Goal: Contribute content: Contribute content

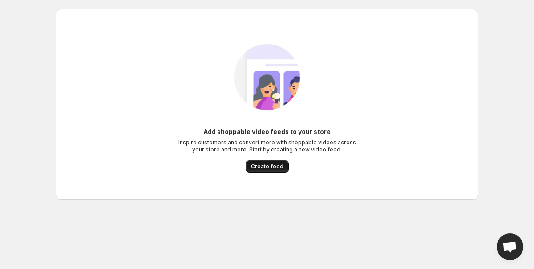
click at [262, 166] on span "Create feed" at bounding box center [267, 166] width 32 height 7
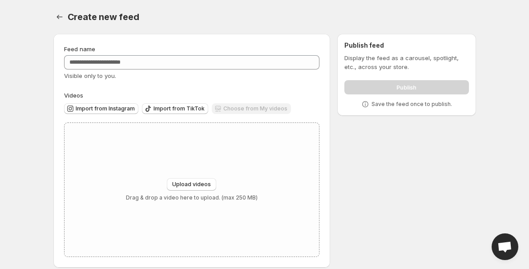
click at [221, 106] on div "Choose from My videos" at bounding box center [251, 109] width 79 height 12
click at [209, 190] on button "Upload videos" at bounding box center [191, 184] width 49 height 12
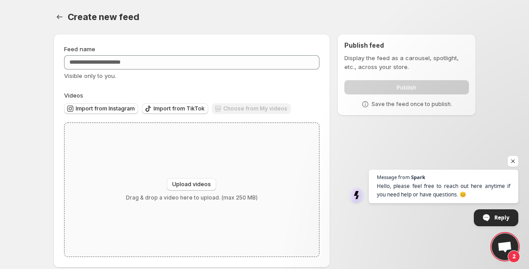
click at [204, 170] on div "Upload videos Drag & drop a video here to upload. (max 250 MB)" at bounding box center [191, 189] width 255 height 133
type input "**********"
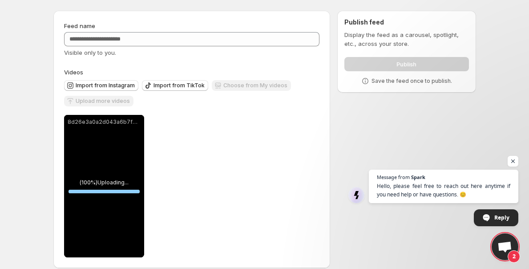
scroll to position [33, 0]
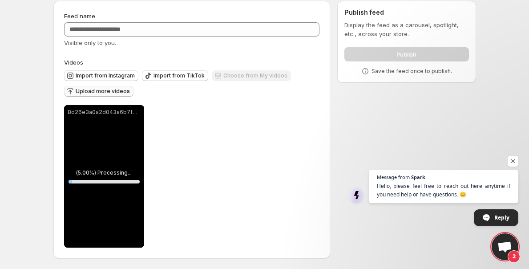
click at [126, 92] on span "Upload more videos" at bounding box center [103, 91] width 54 height 7
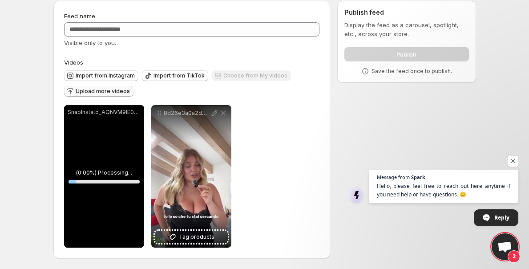
click at [105, 90] on span "Upload more videos" at bounding box center [103, 91] width 54 height 7
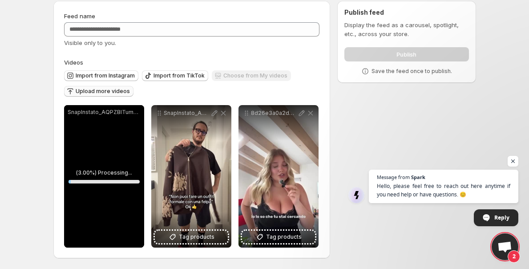
click at [77, 91] on span "Upload more videos" at bounding box center [103, 91] width 54 height 7
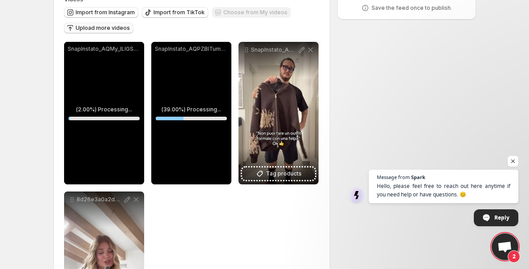
scroll to position [9, 0]
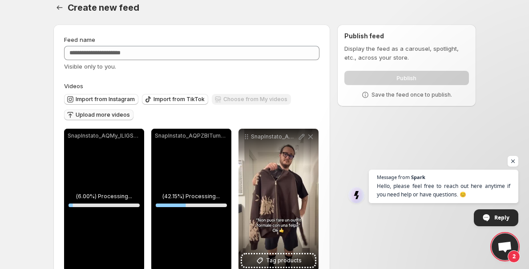
click at [99, 115] on span "Upload more videos" at bounding box center [103, 114] width 54 height 7
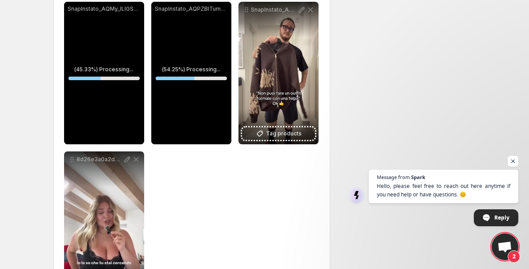
scroll to position [183, 0]
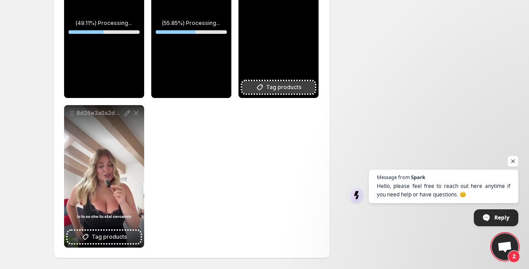
click at [268, 88] on span "Tag products" at bounding box center [284, 87] width 36 height 9
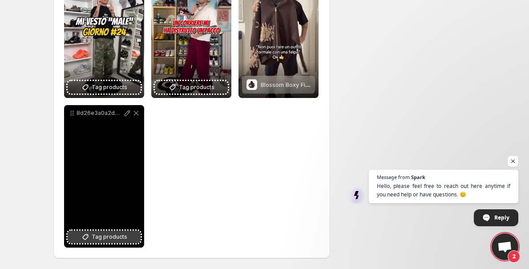
click at [133, 238] on button "Tag products" at bounding box center [104, 236] width 73 height 12
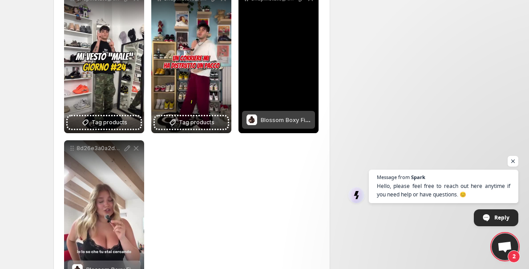
scroll to position [23, 0]
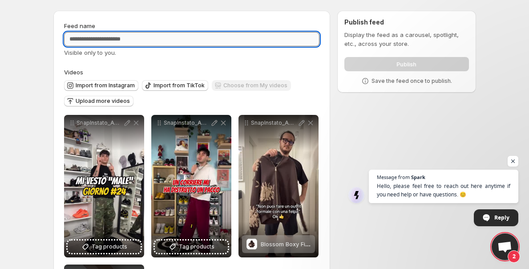
click at [237, 44] on input "Feed name" at bounding box center [192, 39] width 256 height 14
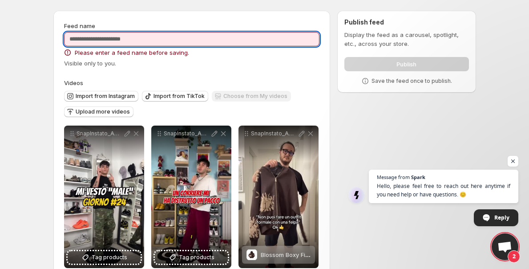
click at [221, 43] on input "Feed name" at bounding box center [192, 39] width 256 height 14
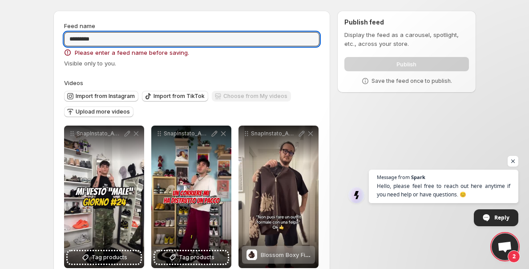
type input "*********"
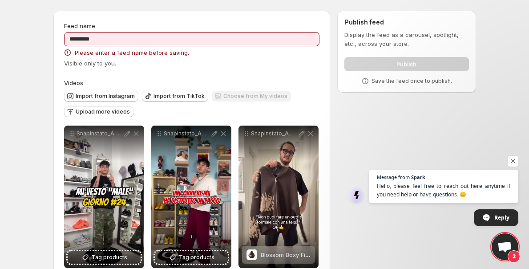
scroll to position [0, 0]
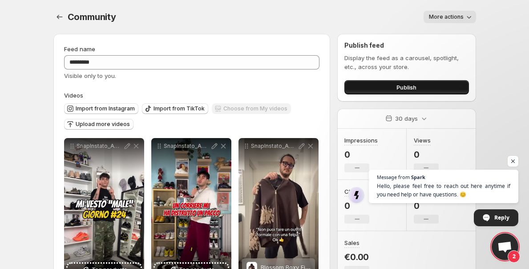
click at [420, 89] on button "Publish" at bounding box center [406, 87] width 124 height 14
click at [387, 88] on button "Publish" at bounding box center [406, 87] width 124 height 14
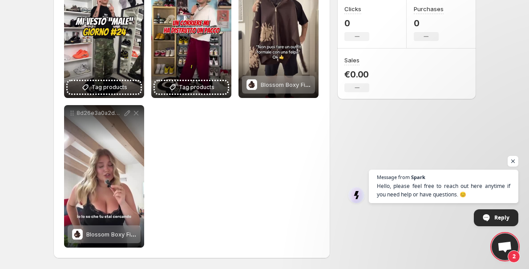
scroll to position [12, 0]
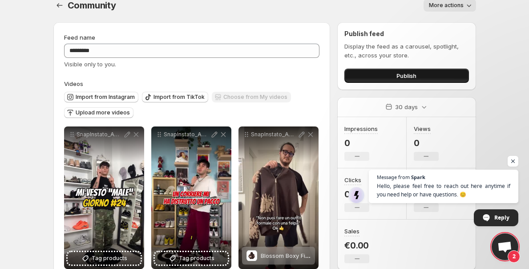
click at [406, 75] on span "Publish" at bounding box center [406, 75] width 20 height 9
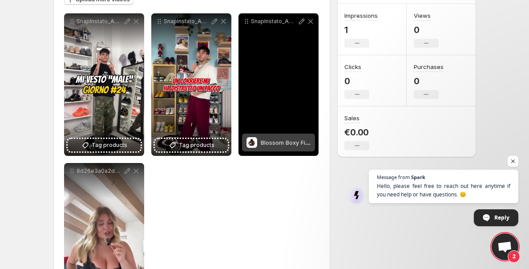
scroll to position [183, 0]
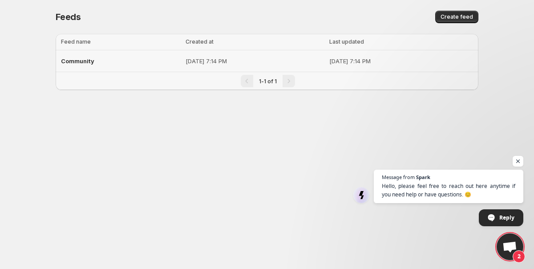
click at [89, 59] on span "Community" at bounding box center [77, 60] width 33 height 7
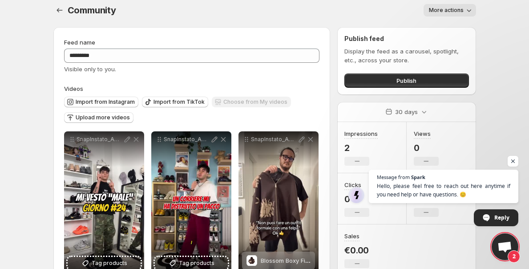
scroll to position [15, 0]
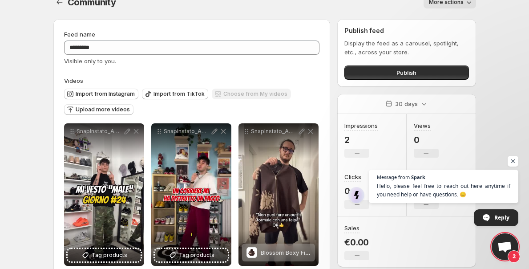
click at [456, 6] on button "More actions" at bounding box center [449, 2] width 52 height 12
click at [456, 5] on span "More actions" at bounding box center [446, 2] width 35 height 7
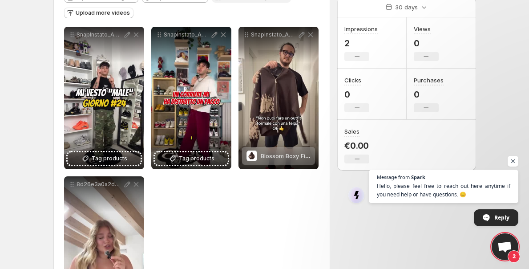
scroll to position [183, 0]
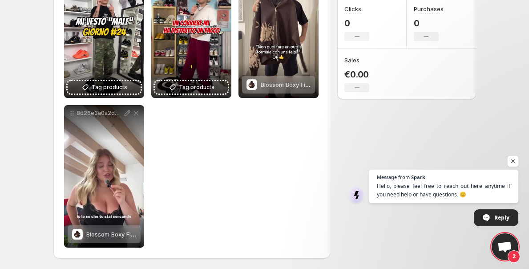
click at [514, 163] on span "Open chat" at bounding box center [512, 161] width 11 height 11
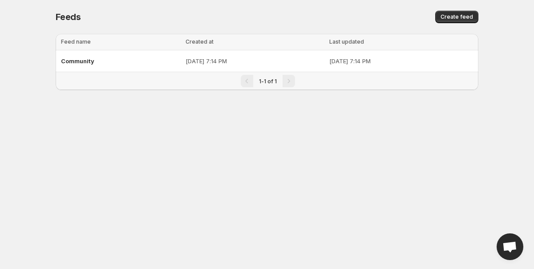
click at [183, 66] on td "[DATE] 7:14 PM" at bounding box center [255, 61] width 144 height 22
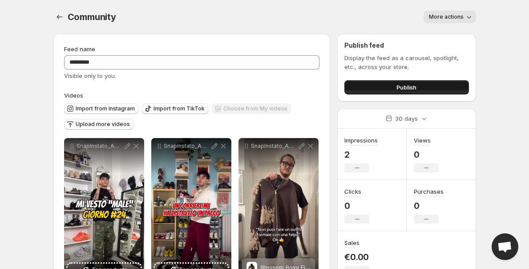
click at [433, 92] on button "Publish" at bounding box center [406, 87] width 124 height 14
click at [405, 88] on span "Publish" at bounding box center [406, 87] width 20 height 9
click at [385, 90] on button "Publish" at bounding box center [406, 87] width 124 height 14
